Goal: Task Accomplishment & Management: Use online tool/utility

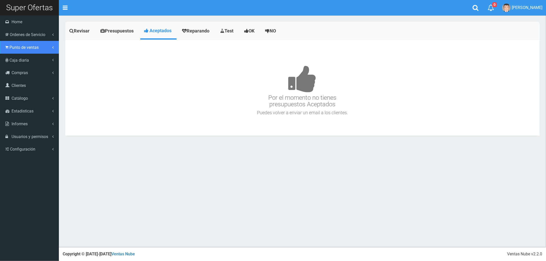
click at [25, 49] on span "Punto de ventas" at bounding box center [23, 47] width 29 height 5
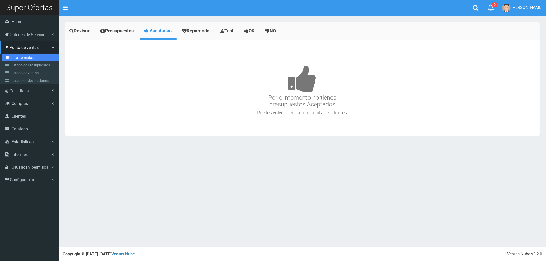
click at [26, 58] on link "Punto de ventas" at bounding box center [30, 58] width 57 height 8
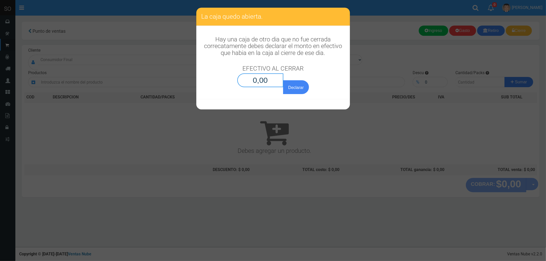
click at [268, 83] on input "0,00" at bounding box center [260, 80] width 46 height 14
type input "0,01"
click at [283, 80] on button "Declarar" at bounding box center [296, 87] width 26 height 14
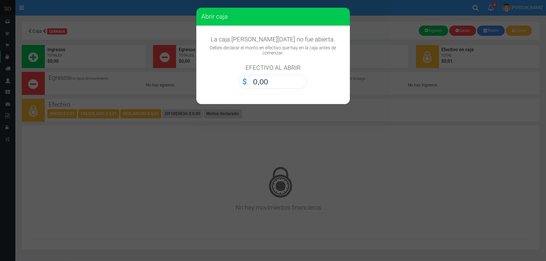
click at [278, 81] on input "0,00" at bounding box center [278, 82] width 57 height 14
type input "0,01"
click at [0, 0] on button "Abrir caja" at bounding box center [0, 0] width 0 height 0
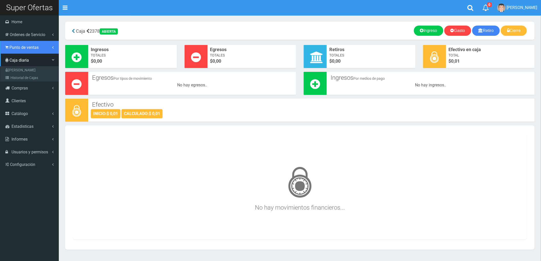
click at [12, 46] on span "Punto de ventas" at bounding box center [23, 47] width 29 height 5
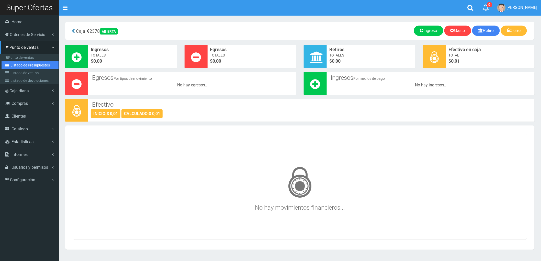
click at [27, 63] on link "Listado de Presupuestos" at bounding box center [30, 65] width 57 height 8
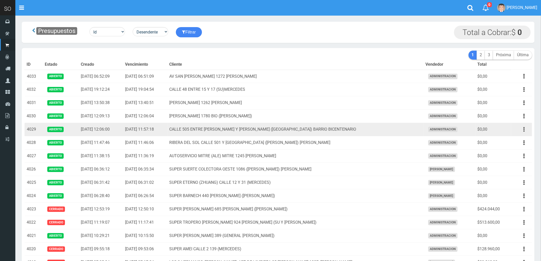
click at [524, 128] on icon "button" at bounding box center [524, 129] width 1 height 9
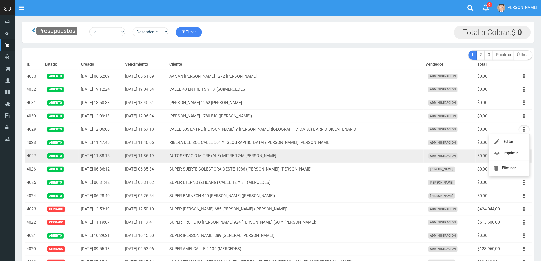
click at [346, 158] on td "AUTOSERVICIO MITRE (ALE) MITRE 1245 LUJAN" at bounding box center [296, 156] width 256 height 13
click at [524, 156] on icon "button" at bounding box center [524, 156] width 1 height 9
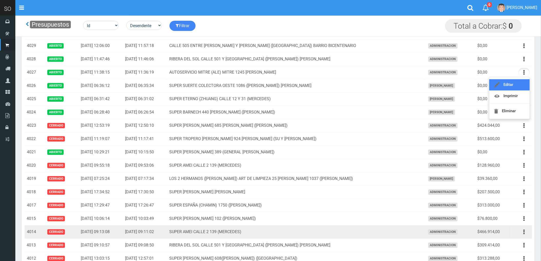
scroll to position [57, 0]
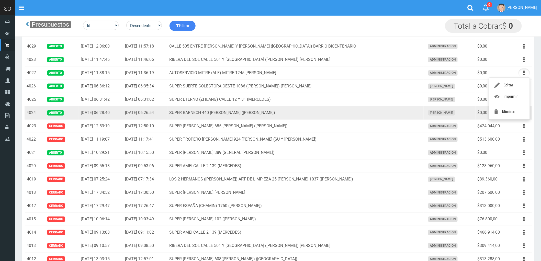
click at [407, 112] on td "SUPER BARNECH 440 MIRIAM (LUJAN)" at bounding box center [296, 112] width 256 height 13
click at [524, 114] on icon "button" at bounding box center [524, 112] width 1 height 9
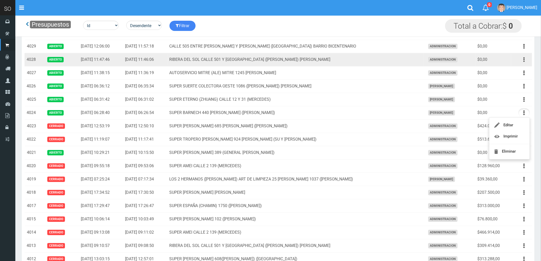
click at [523, 59] on button "button" at bounding box center [525, 59] width 12 height 9
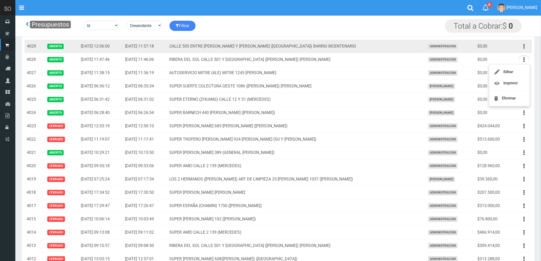
click at [525, 46] on icon "button" at bounding box center [524, 46] width 1 height 9
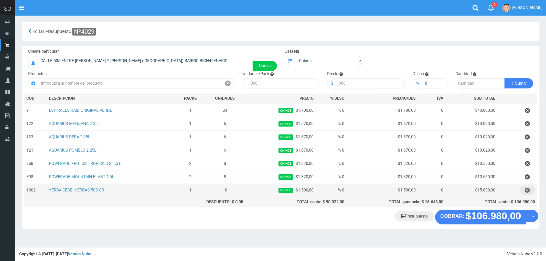
click at [526, 191] on icon "button" at bounding box center [526, 190] width 5 height 9
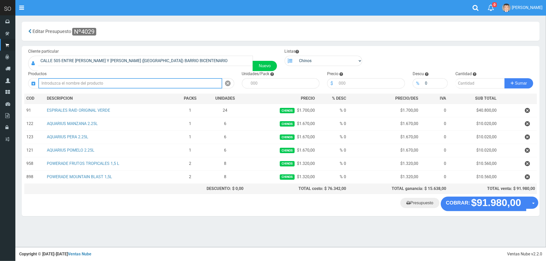
click at [106, 82] on input "text" at bounding box center [130, 83] width 184 height 10
type input "cbse"
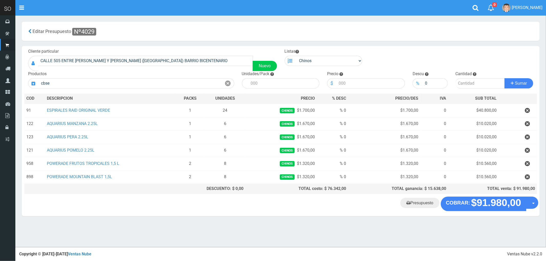
click at [127, 201] on "Presupuesto COBRAR: $91.980,00 Opciones" at bounding box center [280, 204] width 515 height 14
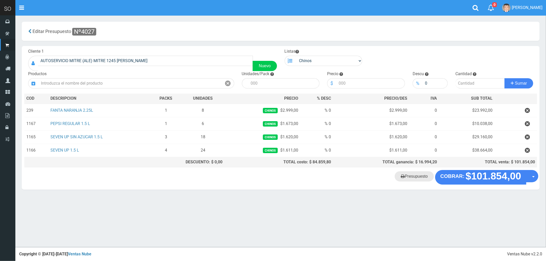
click at [415, 177] on link "Presupuesto" at bounding box center [413, 176] width 39 height 10
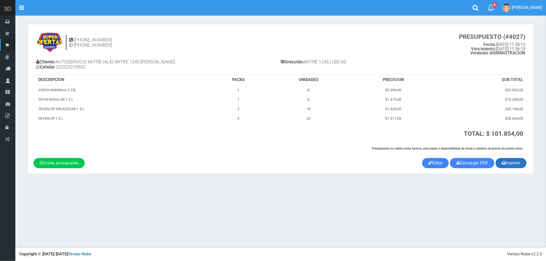
click at [508, 162] on button "Imprimir" at bounding box center [510, 163] width 31 height 10
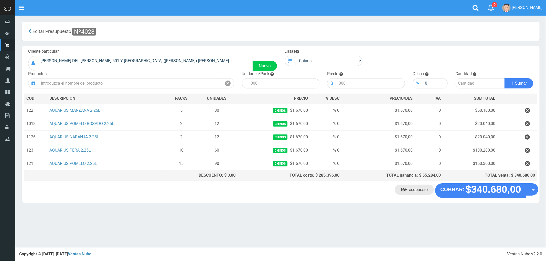
click at [411, 191] on link "Presupuesto" at bounding box center [413, 190] width 39 height 10
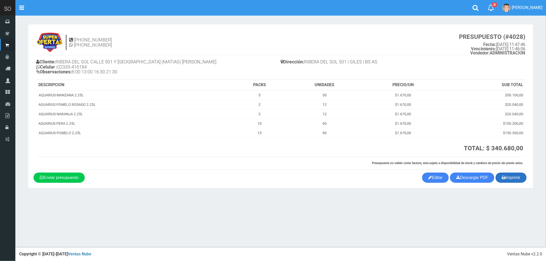
click at [511, 178] on button "Imprimir" at bounding box center [510, 178] width 31 height 10
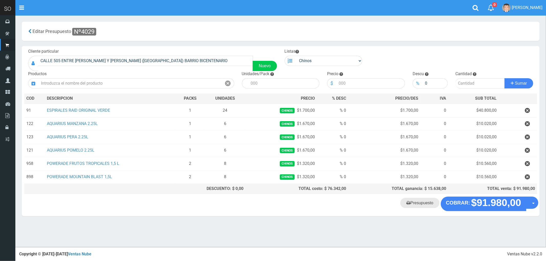
click at [417, 204] on link "Presupuesto" at bounding box center [419, 203] width 39 height 10
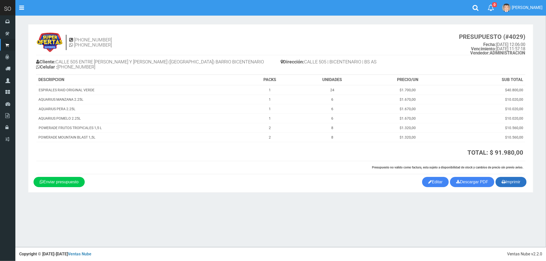
click at [511, 181] on button "Imprimir" at bounding box center [510, 182] width 31 height 10
